Goal: Find specific page/section: Find specific page/section

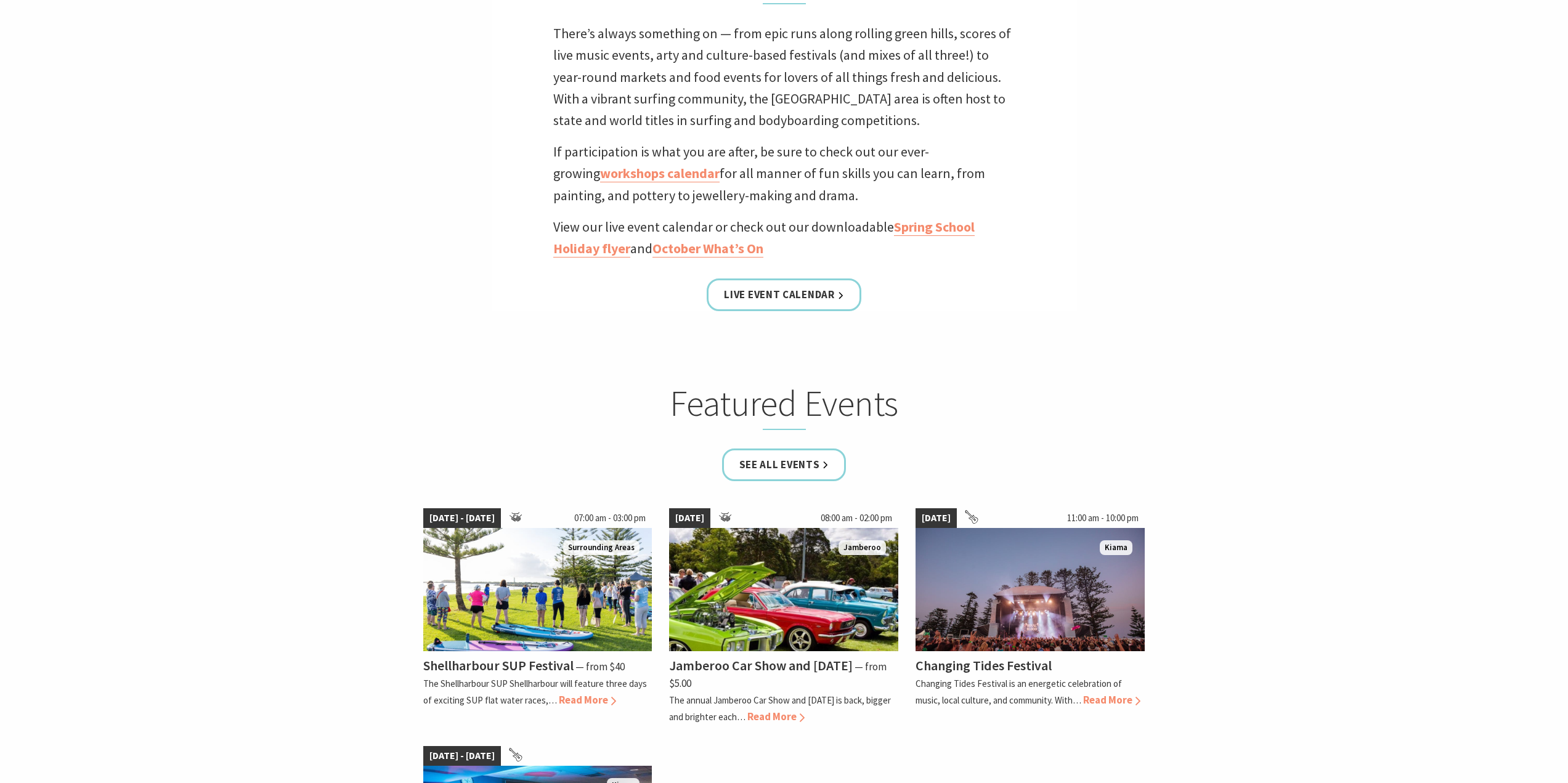
scroll to position [616, 0]
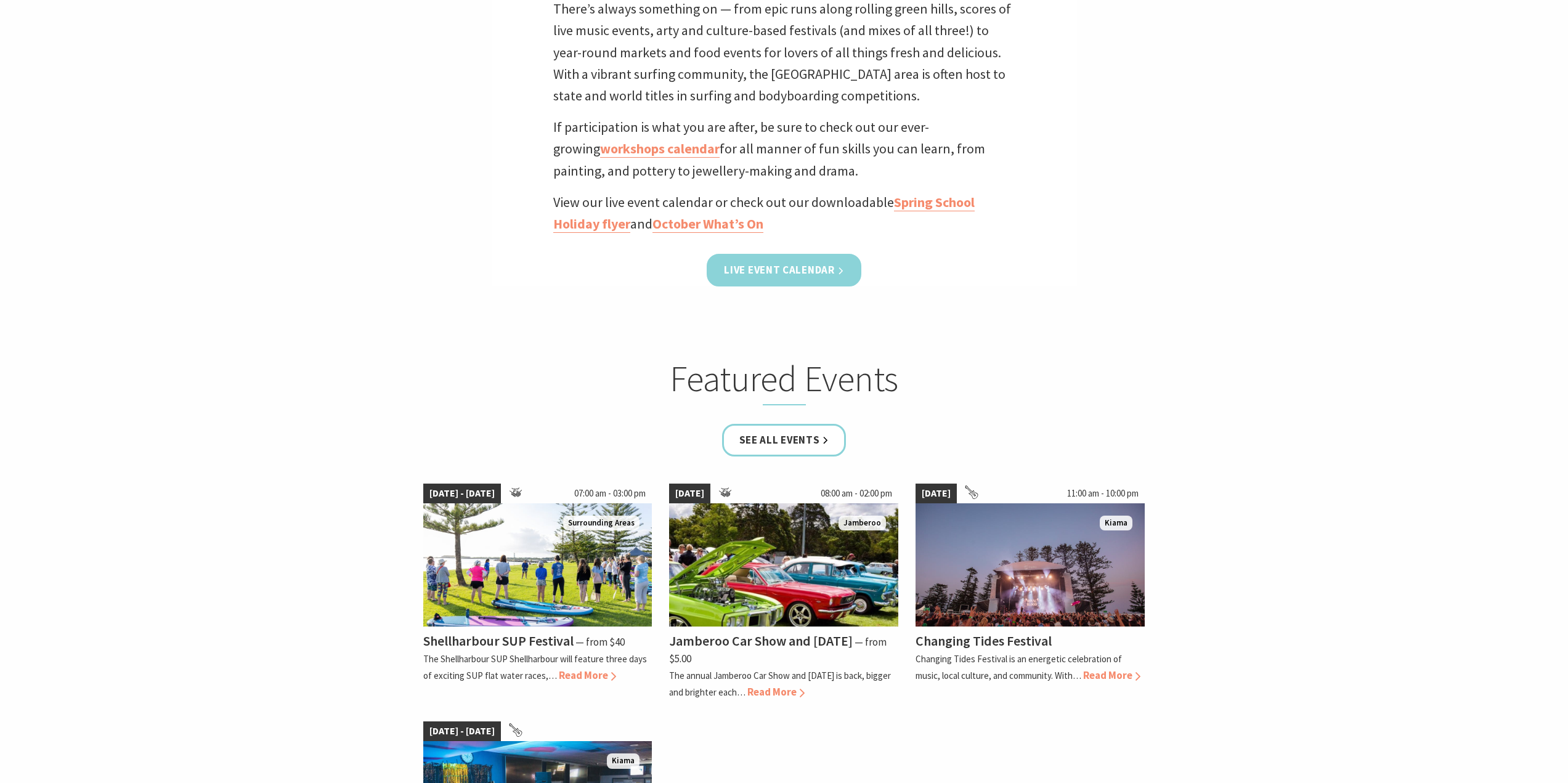
click at [778, 275] on link "Live Event Calendar" at bounding box center [784, 270] width 154 height 33
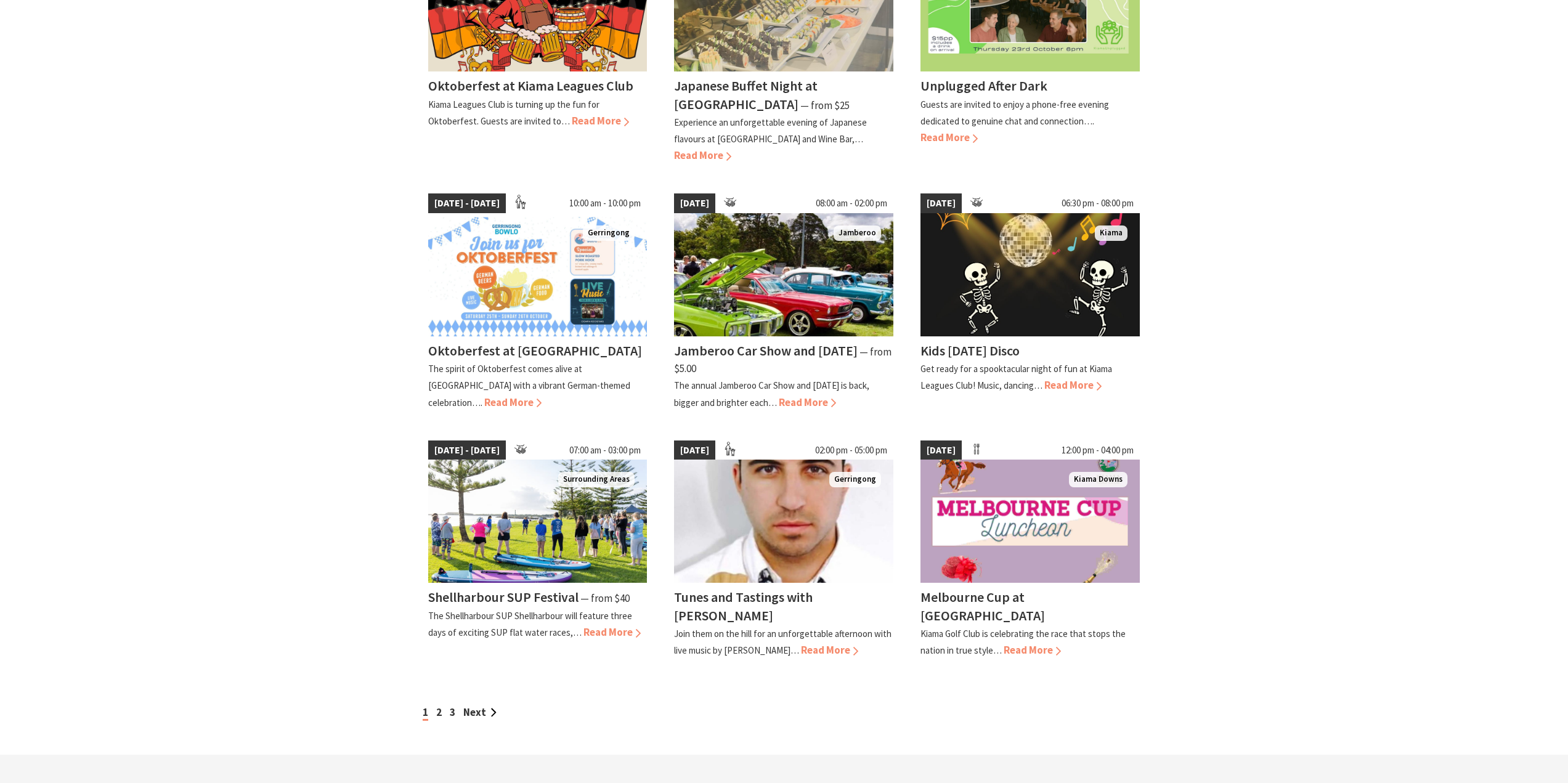
scroll to position [739, 0]
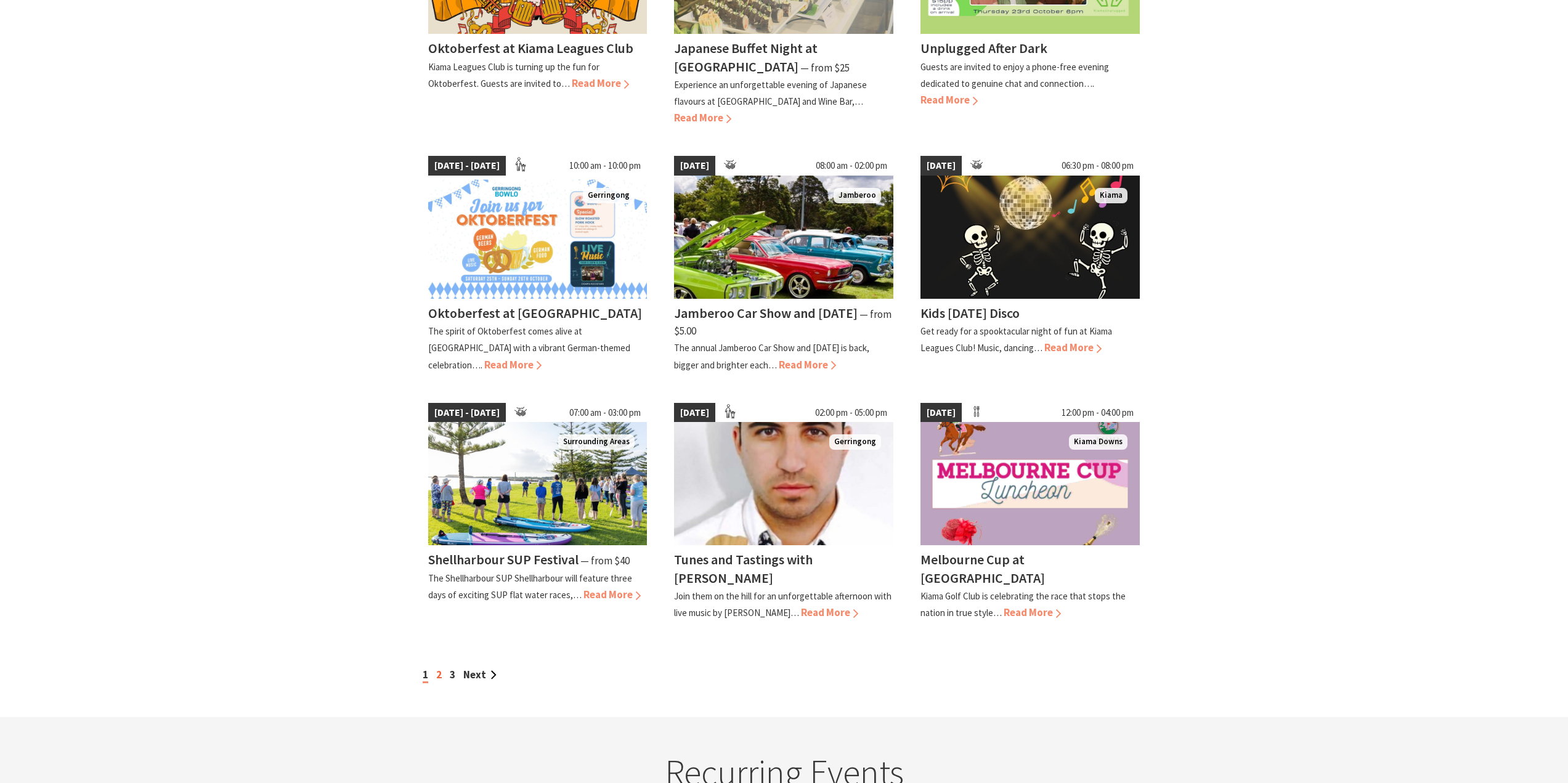
click at [437, 673] on link "2" at bounding box center [439, 674] width 5 height 14
